Goal: Feedback & Contribution: Contribute content

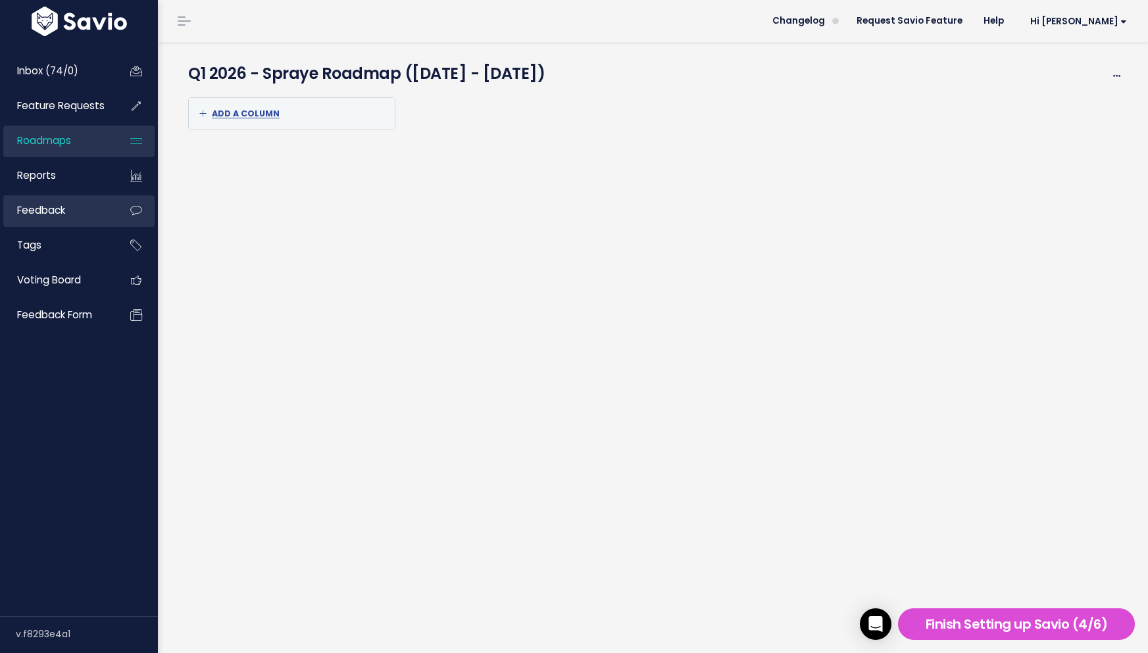
click at [57, 212] on span "Feedback" at bounding box center [41, 210] width 48 height 14
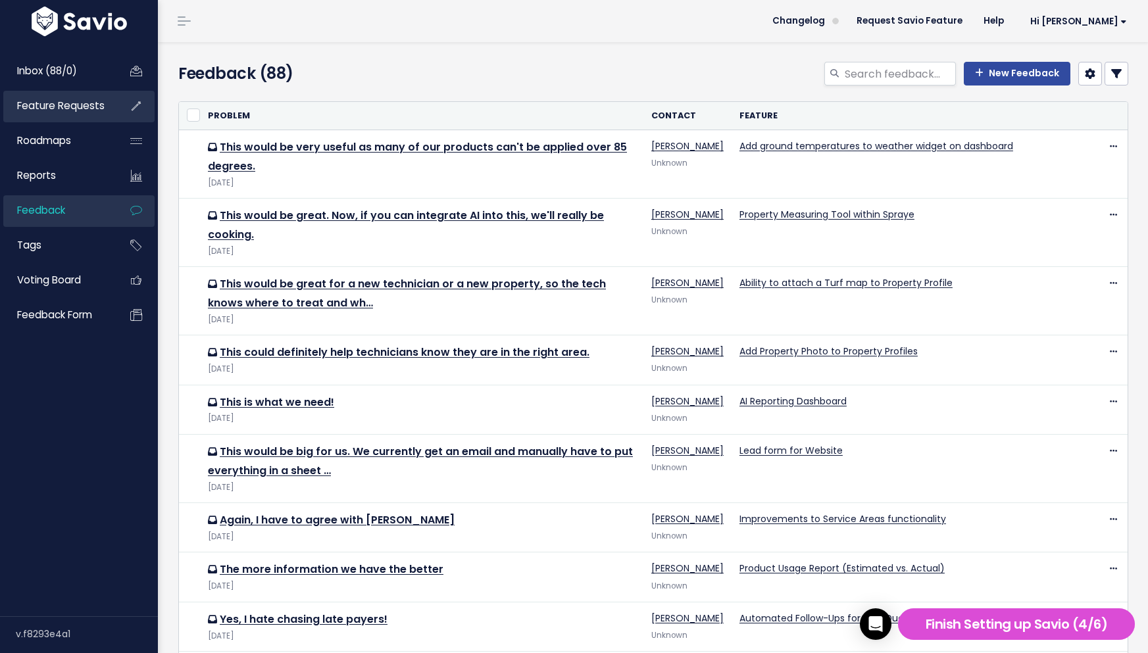
click at [81, 110] on span "Feature Requests" at bounding box center [61, 106] width 88 height 14
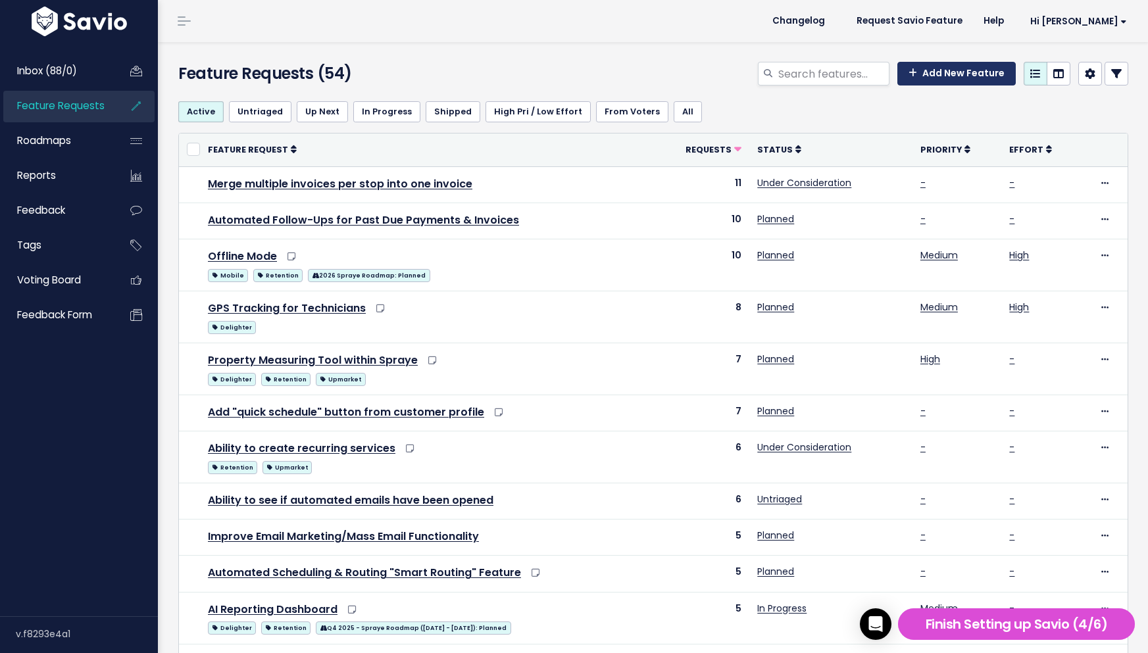
click at [986, 74] on link "Add New Feature" at bounding box center [957, 74] width 118 height 24
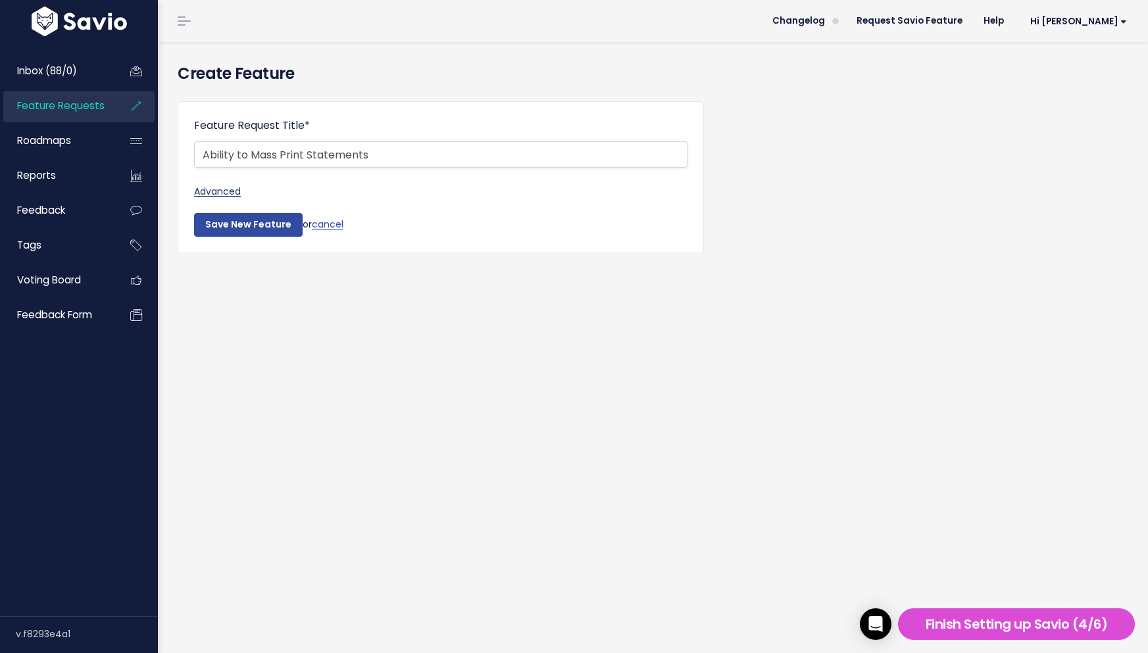
type input "Ability to Mass Print Statements"
click at [229, 196] on link "Advanced" at bounding box center [441, 192] width 494 height 16
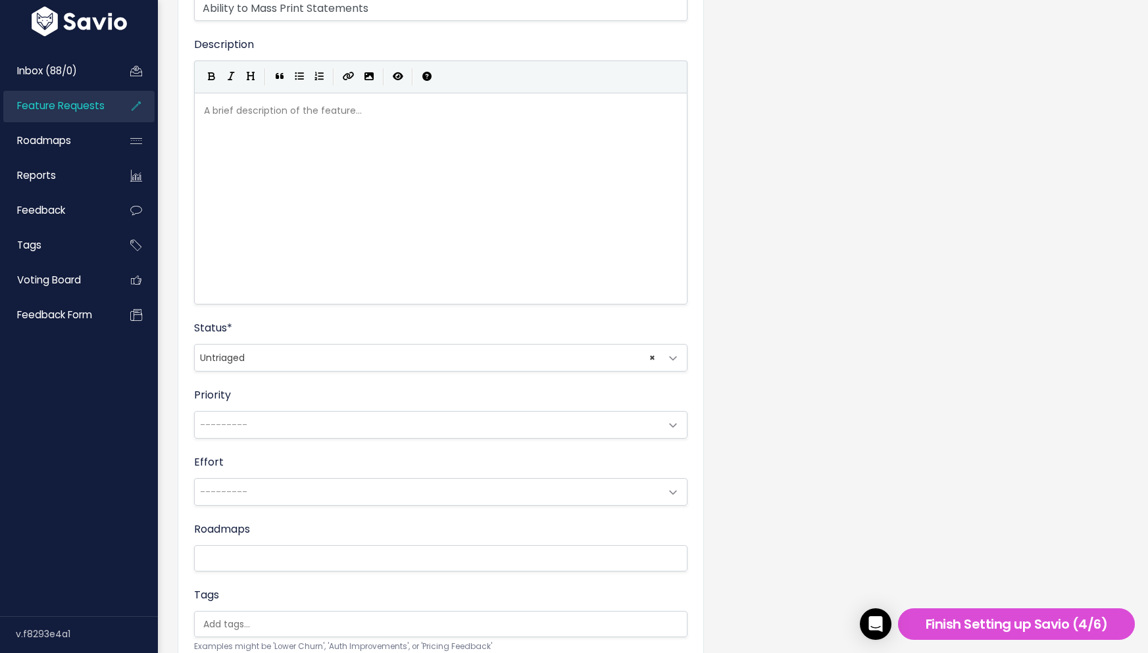
scroll to position [205, 0]
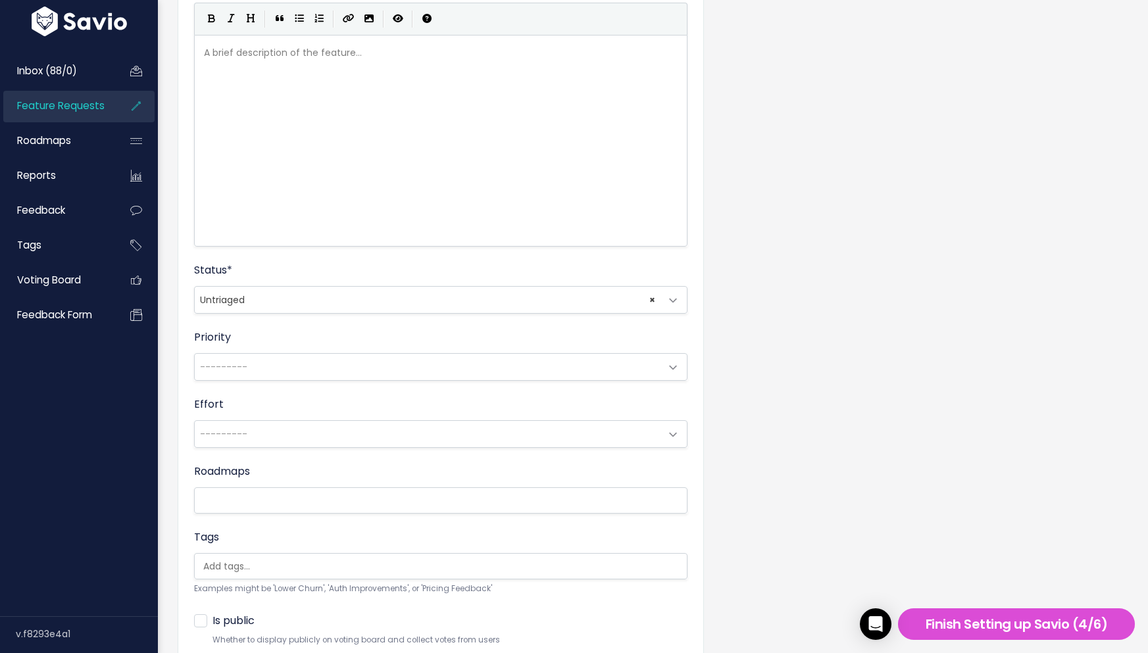
click at [334, 292] on span "× Untriaged" at bounding box center [428, 300] width 466 height 26
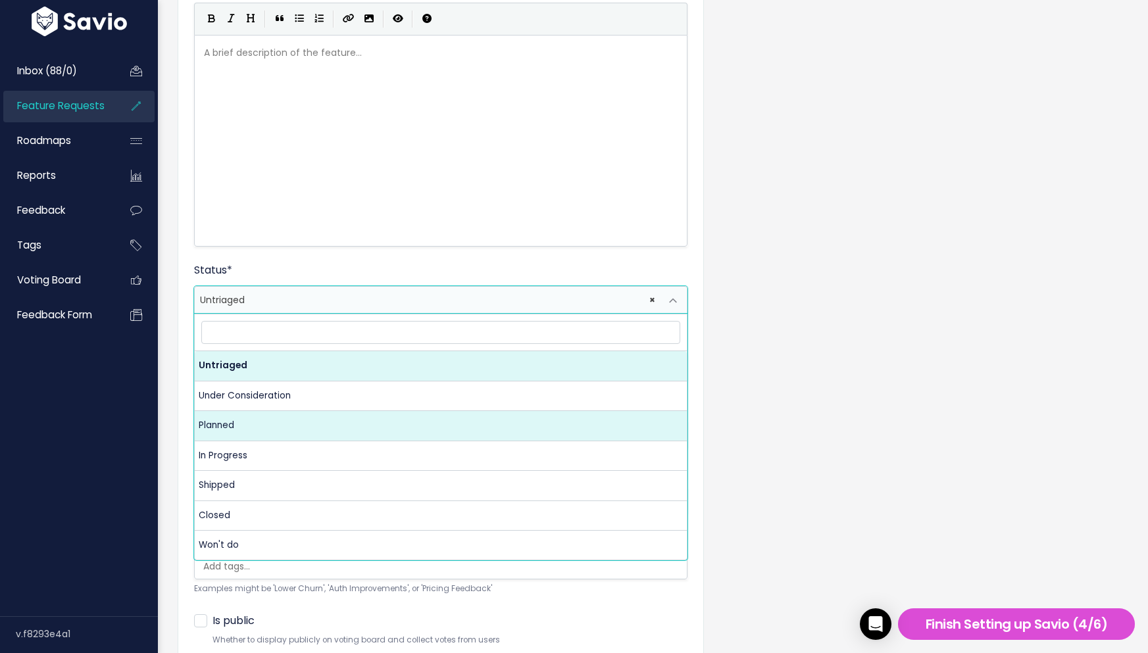
select select "PLANNED"
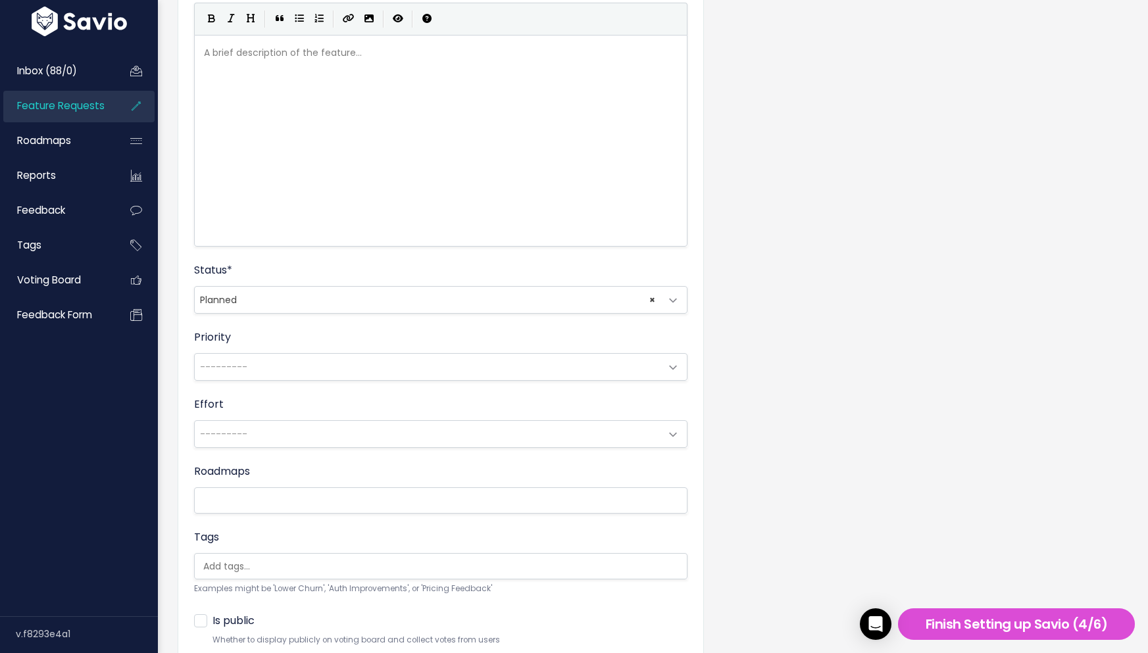
click at [308, 267] on div "Status * Untriaged Under Consideration Planned In Progress Shipped Closed Won't…" at bounding box center [441, 288] width 494 height 51
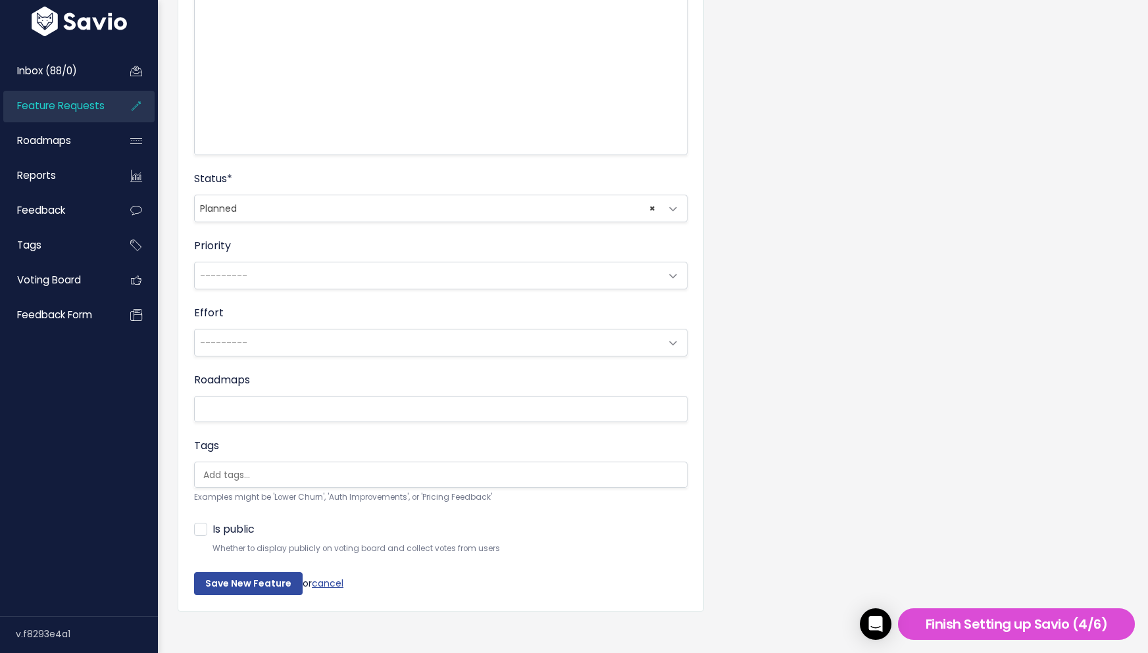
scroll to position [306, 0]
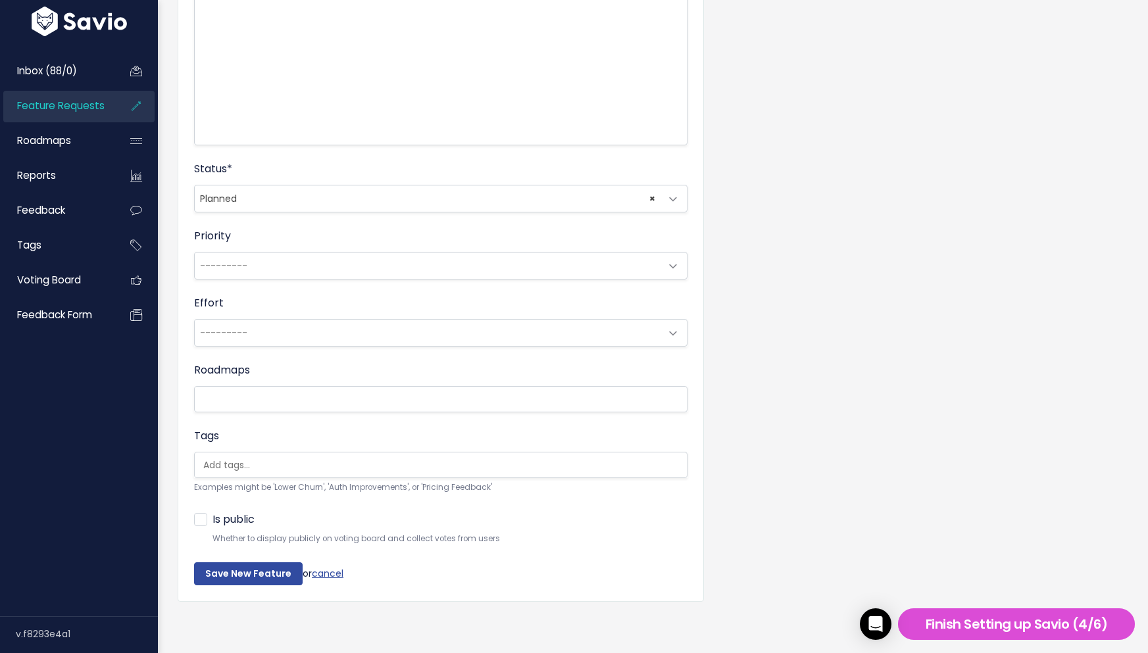
click at [338, 263] on span "---------" at bounding box center [428, 266] width 466 height 26
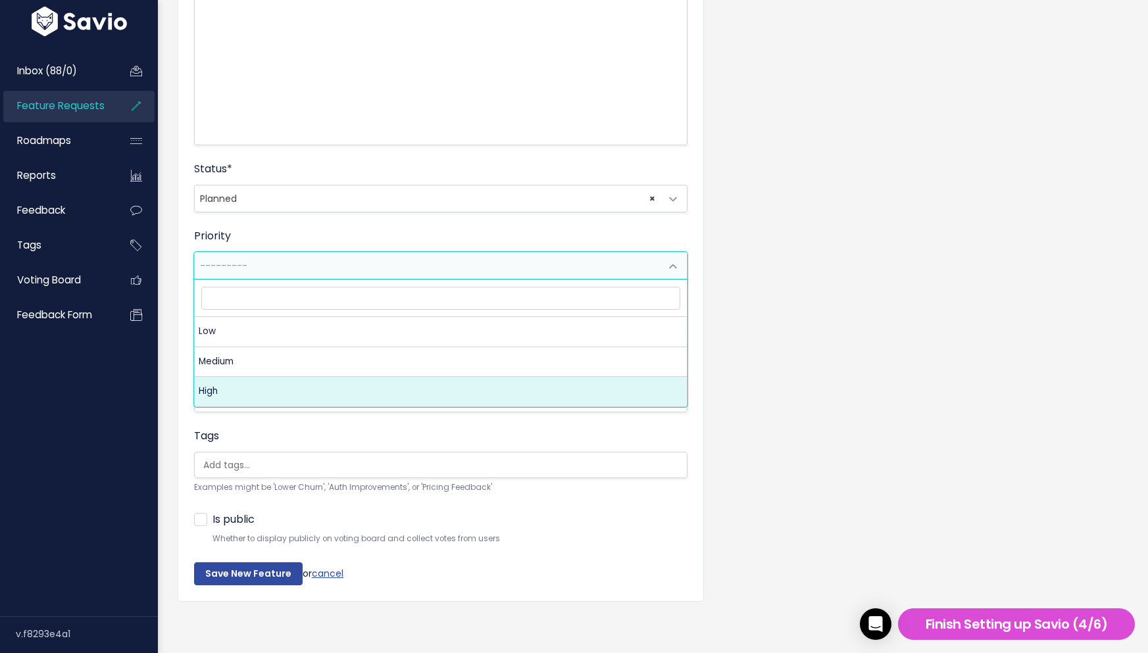
select select "3_HIGH"
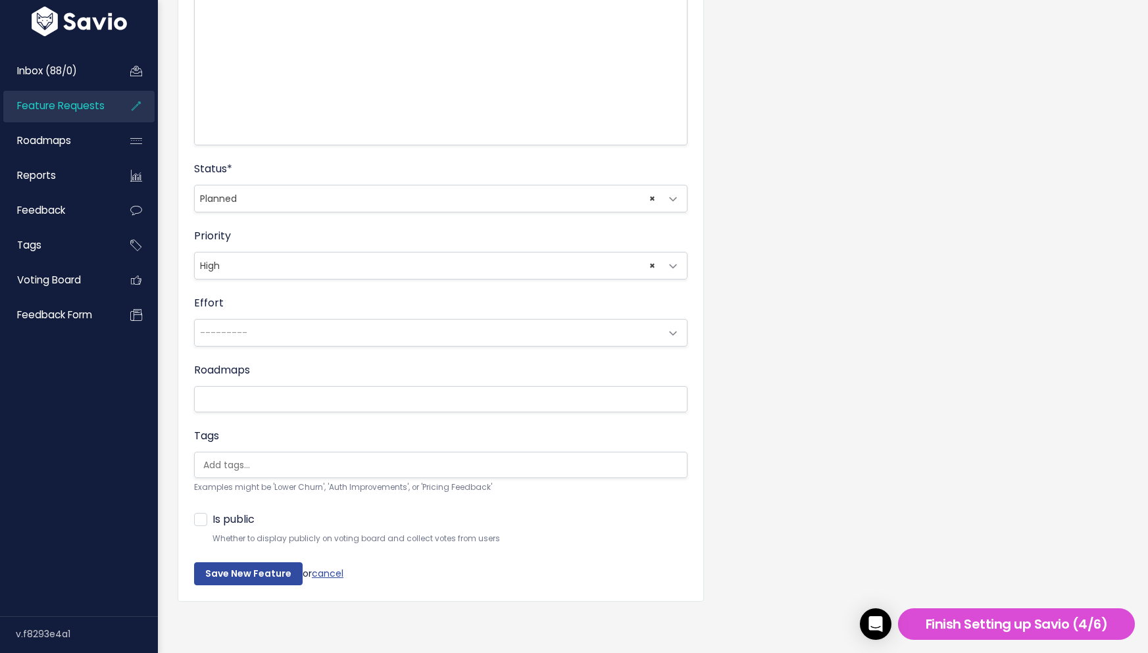
click at [343, 242] on div "Priority --------- Low Medium High × High" at bounding box center [441, 253] width 494 height 51
click at [428, 406] on li at bounding box center [438, 399] width 480 height 16
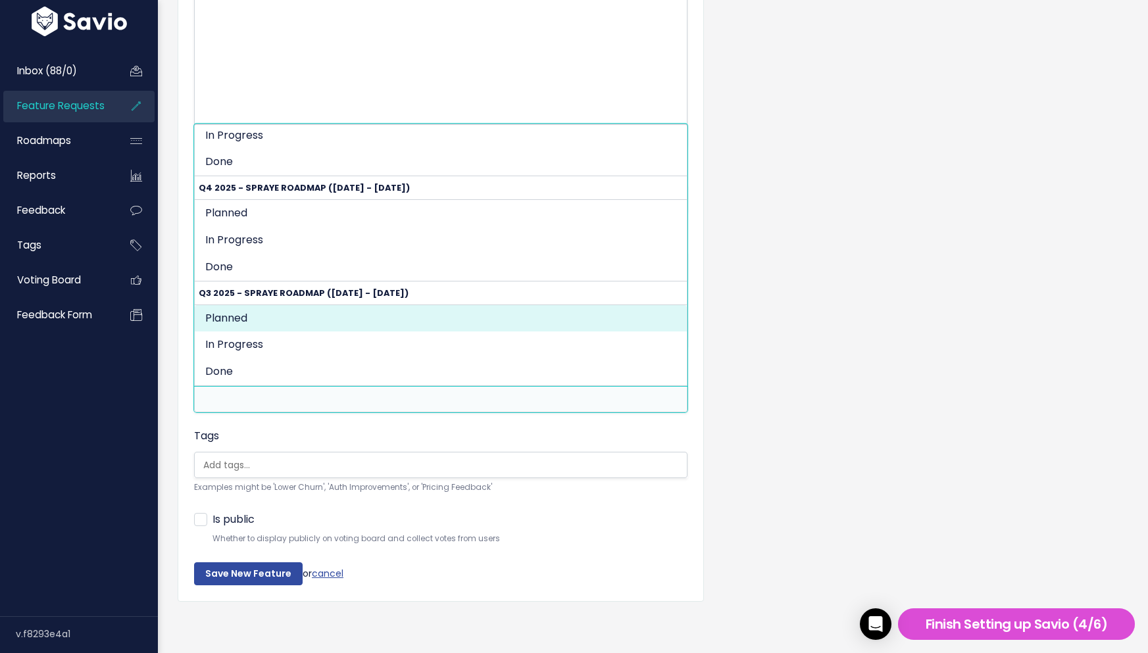
scroll to position [0, 0]
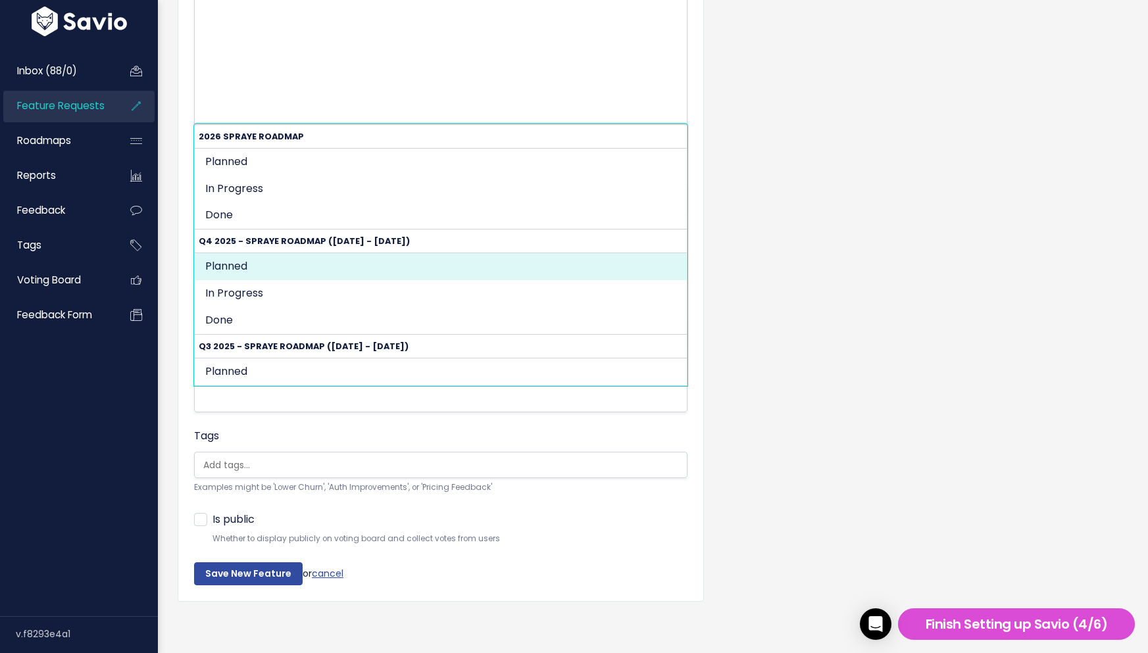
select select "1773"
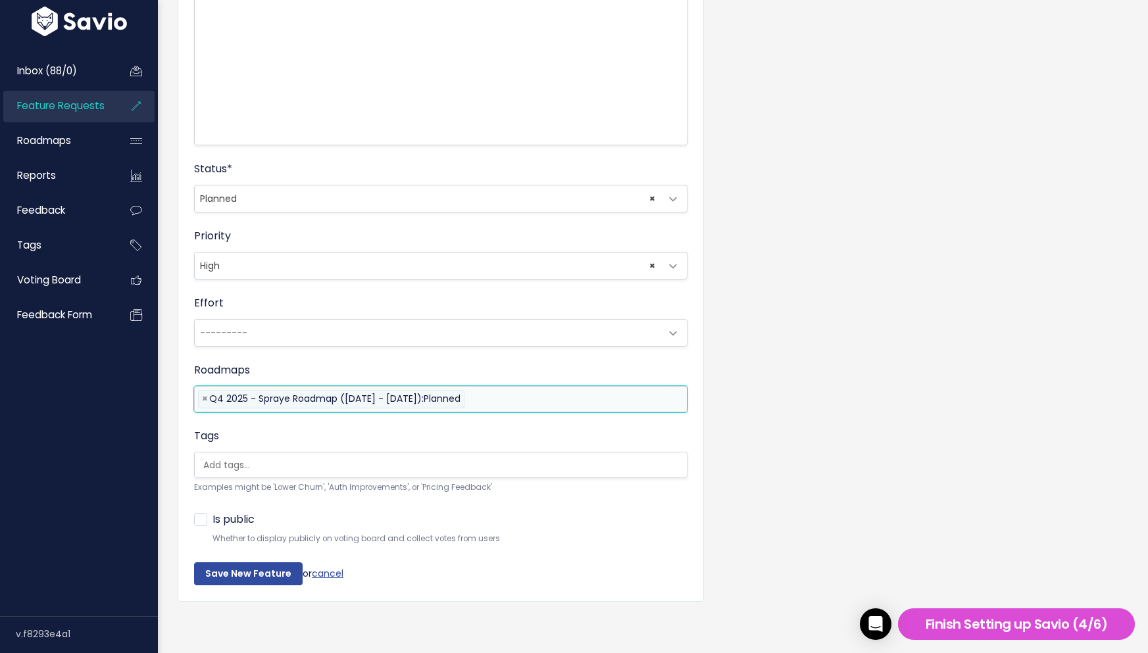
click at [213, 521] on label "Is public" at bounding box center [234, 520] width 42 height 19
click at [213, 519] on input "Is public" at bounding box center [217, 515] width 9 height 9
checkbox input "true"
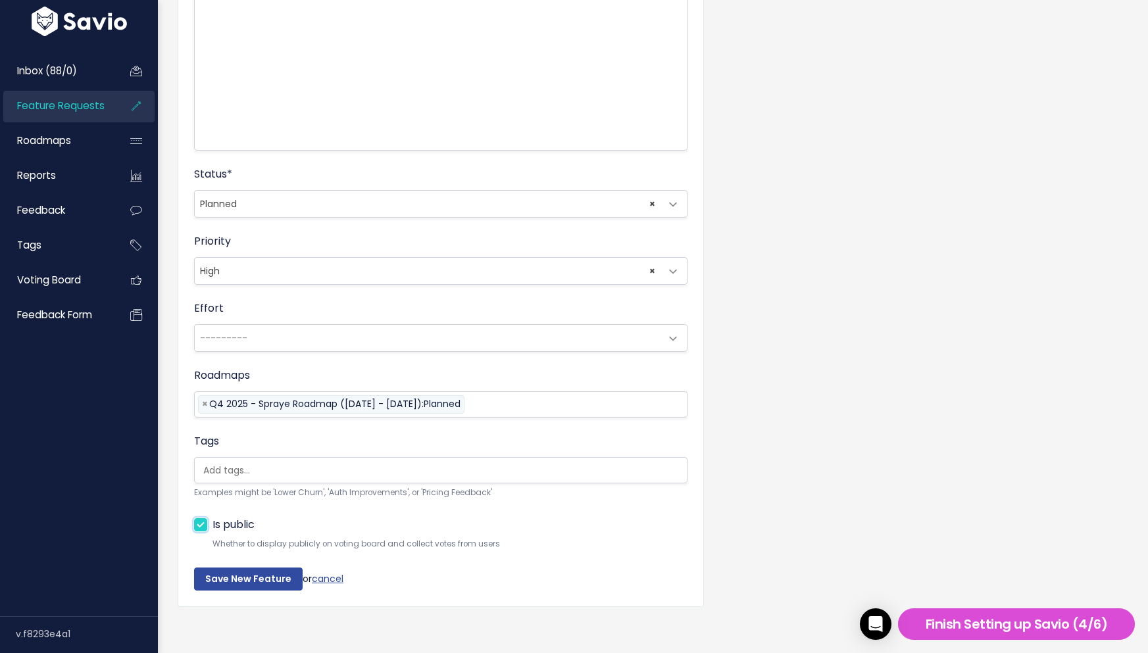
scroll to position [306, 0]
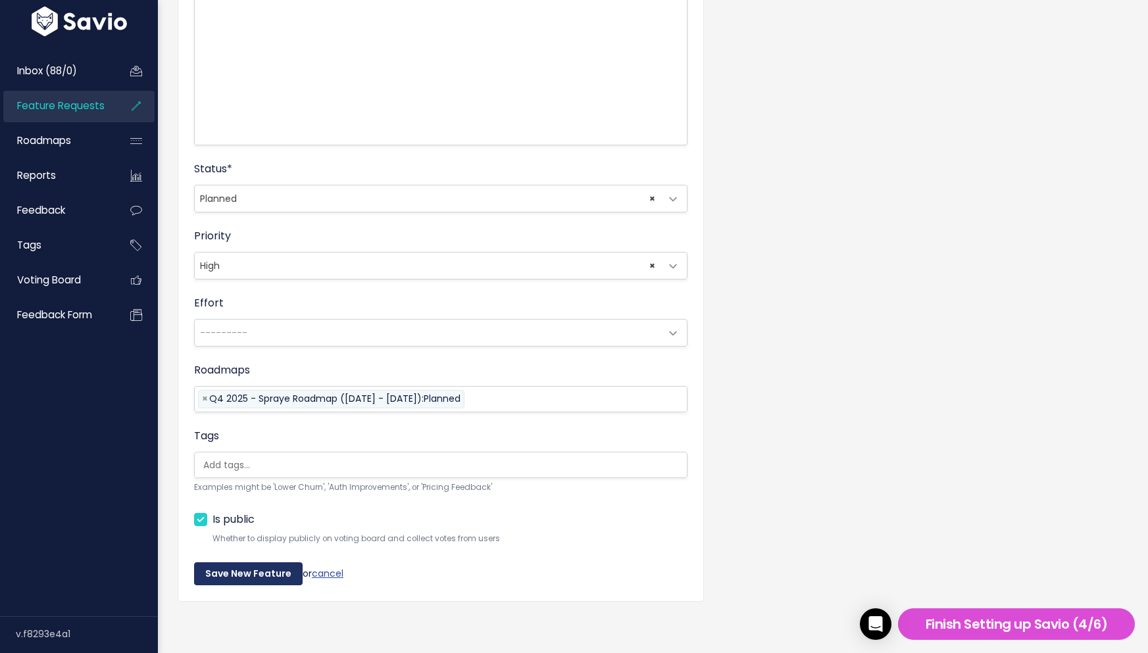
click at [263, 575] on input "Save New Feature" at bounding box center [248, 575] width 109 height 24
